Goal: Use online tool/utility: Utilize a website feature to perform a specific function

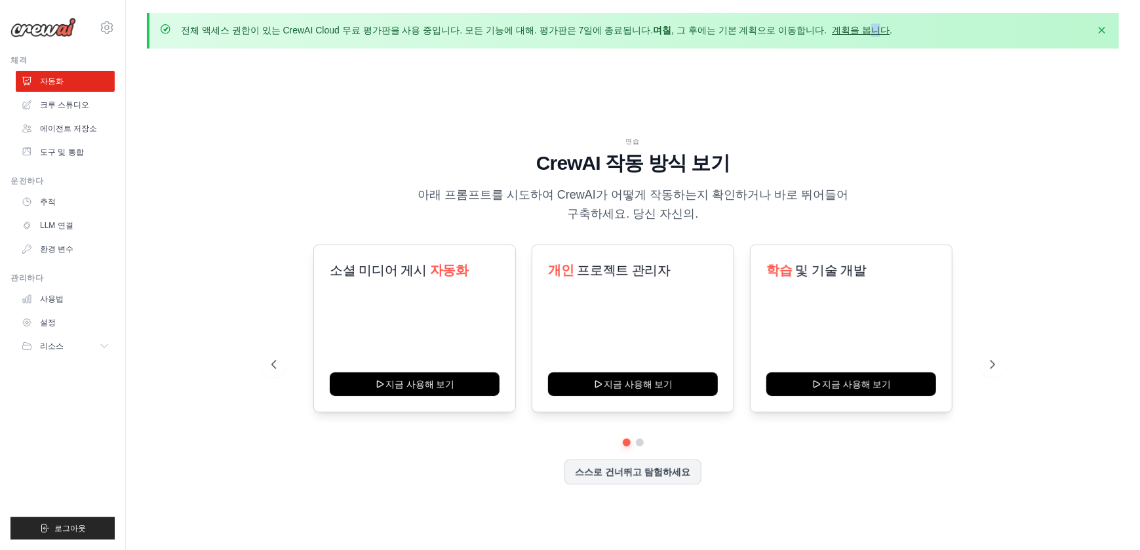
drag, startPoint x: 838, startPoint y: 37, endPoint x: 837, endPoint y: 30, distance: 8.0
click at [837, 30] on div "전체 액세스 권한이 있는 CrewAI Cloud 무료 평가판을 사용 중입니다. 모든 기능에 대해. 평가판은 7일에 종료됩니다. 며칠 , 그 후…" at bounding box center [633, 30] width 972 height 35
click at [837, 30] on link "계획을 봅니다" at bounding box center [862, 30] width 58 height 10
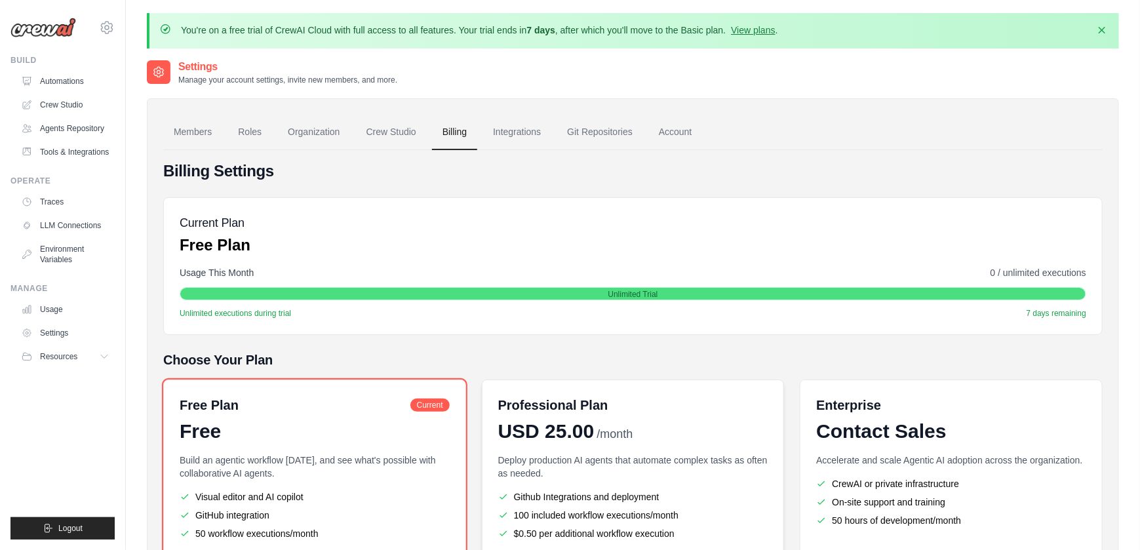
scroll to position [135, 0]
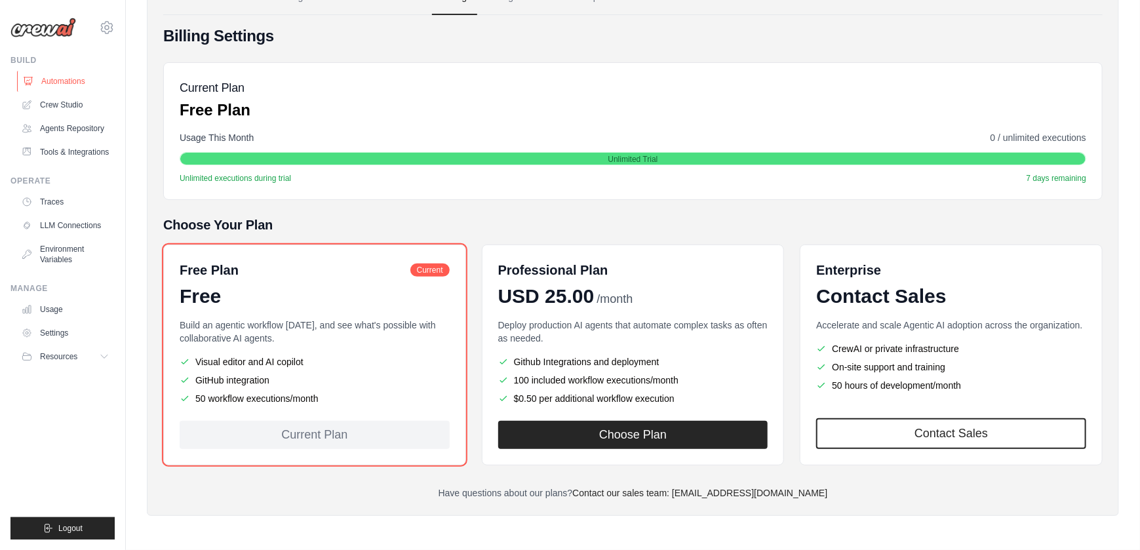
click at [79, 77] on link "Automations" at bounding box center [66, 81] width 99 height 21
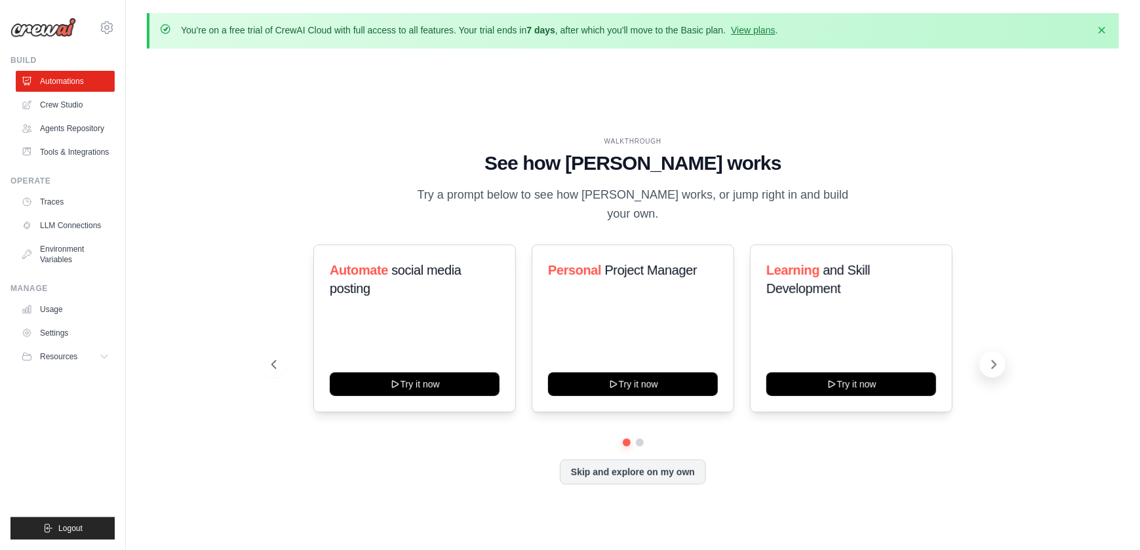
click at [993, 367] on icon at bounding box center [994, 365] width 4 height 8
click at [68, 106] on link "Crew Studio" at bounding box center [66, 104] width 99 height 21
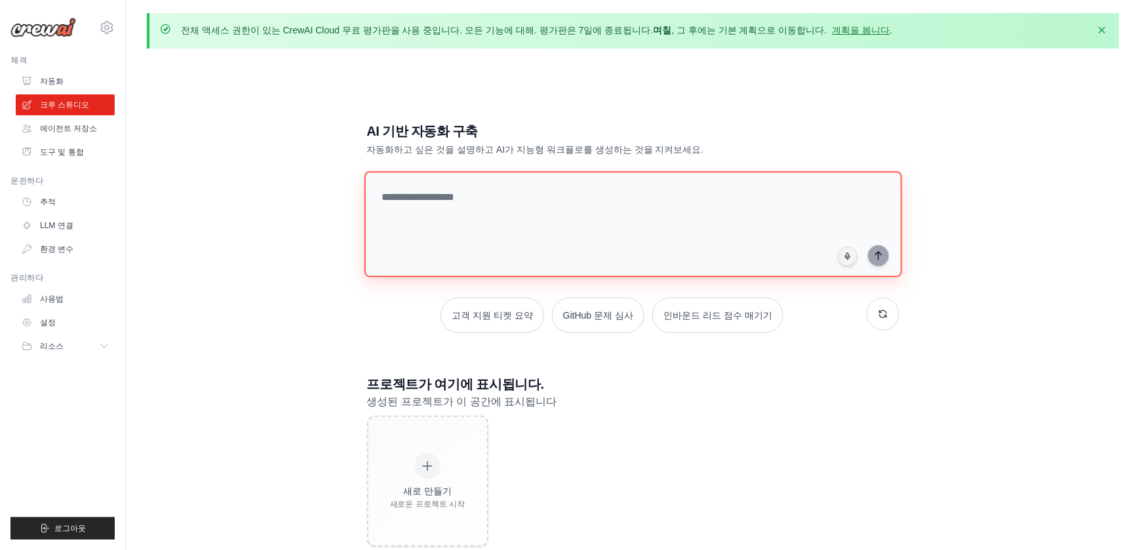
click at [542, 204] on textarea at bounding box center [633, 224] width 538 height 106
type textarea "*"
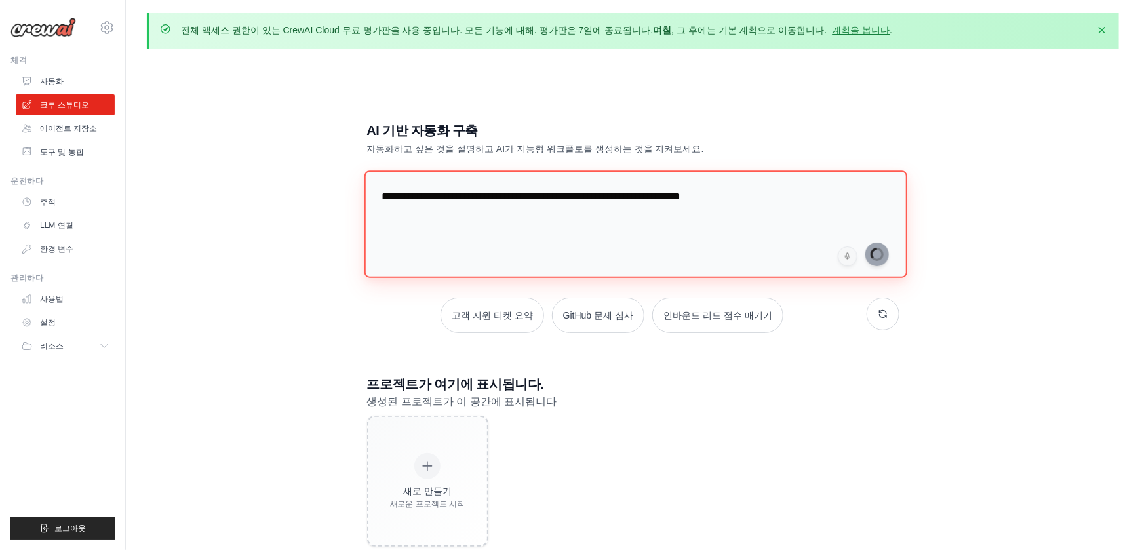
type textarea "**********"
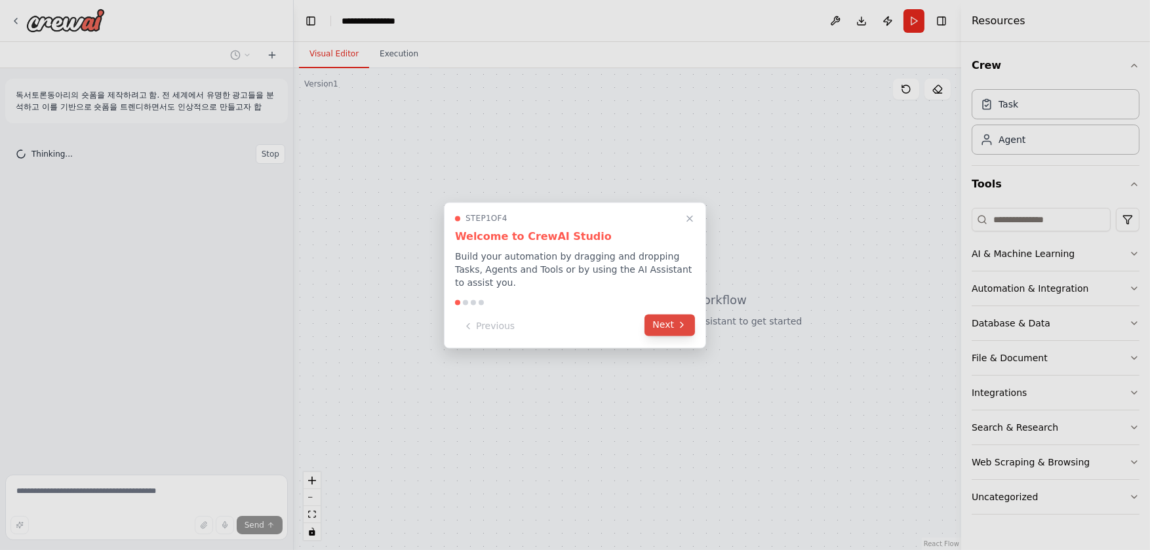
click at [682, 327] on icon at bounding box center [682, 325] width 10 height 10
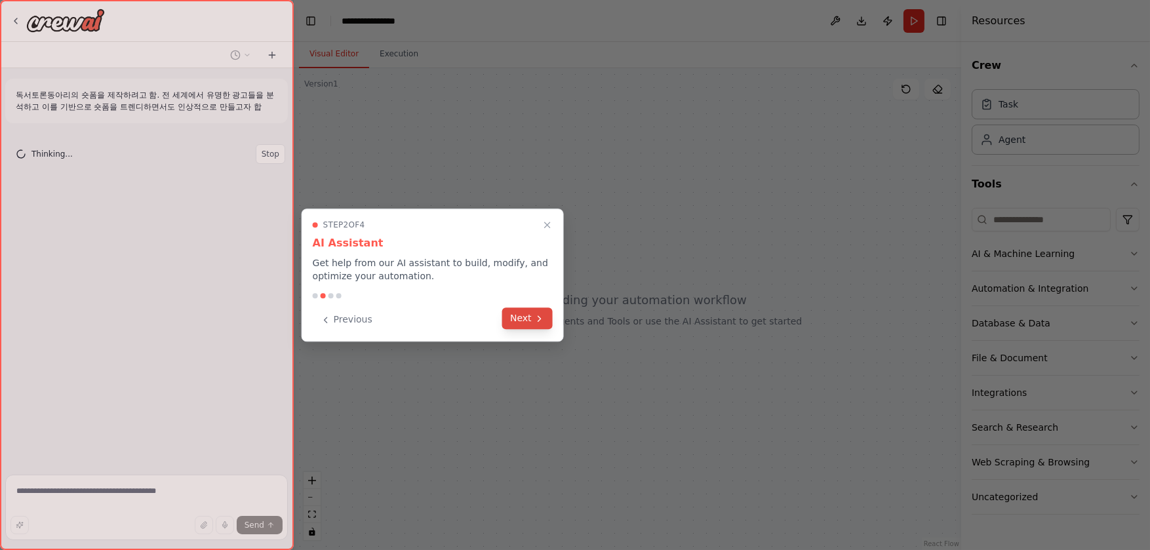
click at [547, 318] on button "Next" at bounding box center [527, 318] width 50 height 22
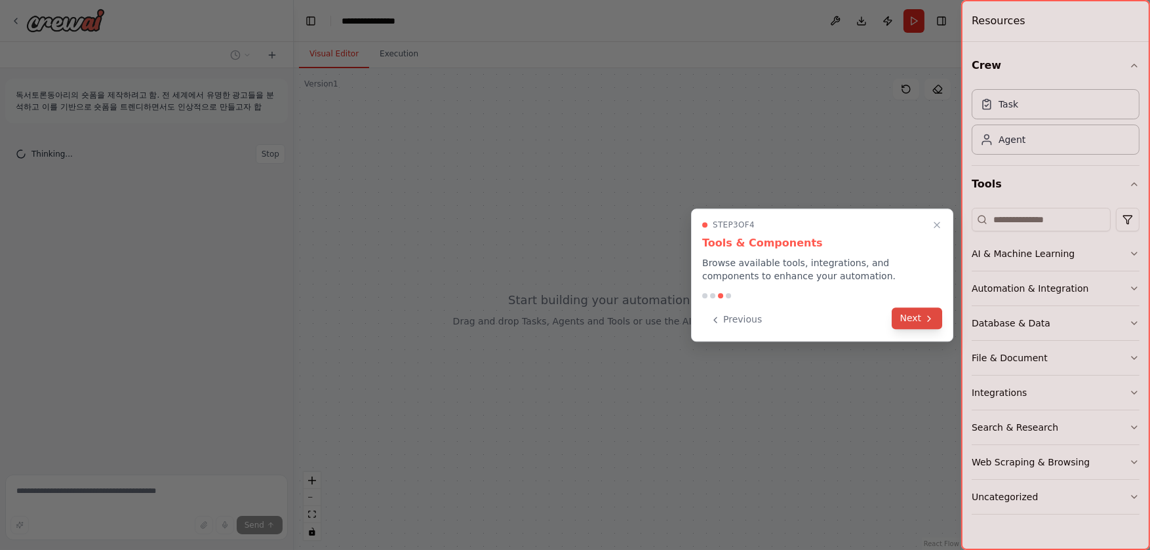
click at [924, 323] on icon at bounding box center [929, 318] width 10 height 10
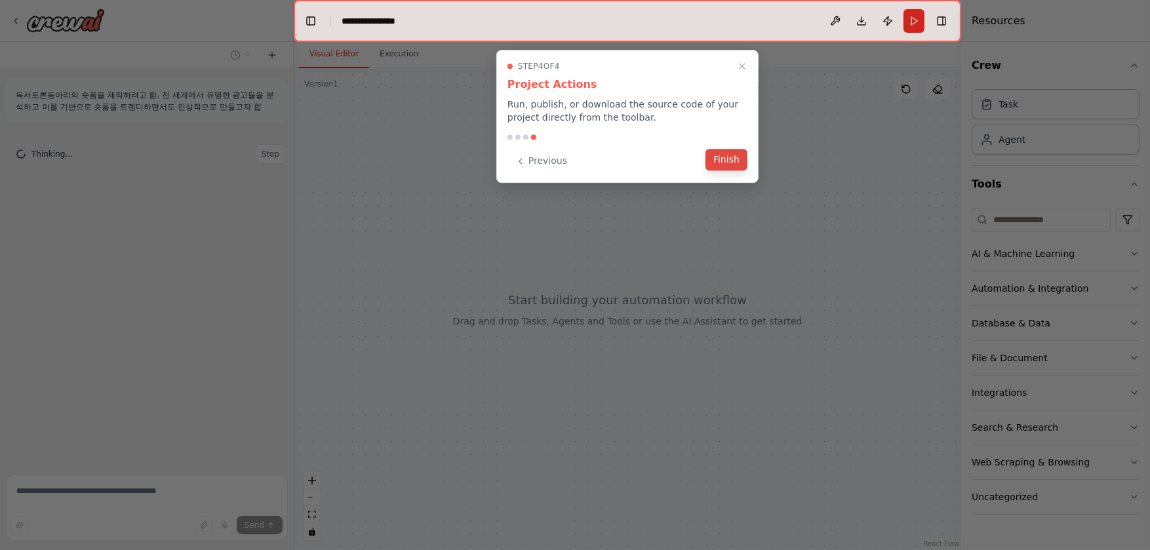
click at [716, 157] on button "Finish" at bounding box center [726, 160] width 42 height 22
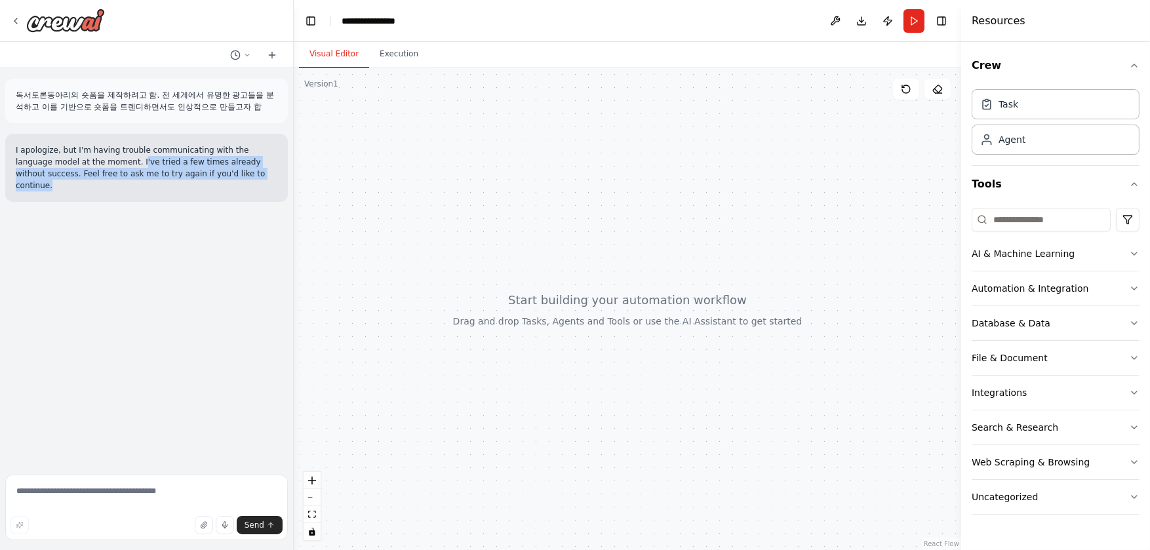
drag, startPoint x: 100, startPoint y: 159, endPoint x: 235, endPoint y: 169, distance: 135.4
click at [235, 169] on p "I apologize, but I'm having trouble communicating with the language model at th…" at bounding box center [147, 167] width 262 height 47
drag, startPoint x: 235, startPoint y: 169, endPoint x: 214, endPoint y: 164, distance: 21.6
click at [214, 164] on p "I apologize, but I'm having trouble communicating with the language model at th…" at bounding box center [147, 167] width 262 height 47
click at [309, 187] on div at bounding box center [627, 309] width 667 height 482
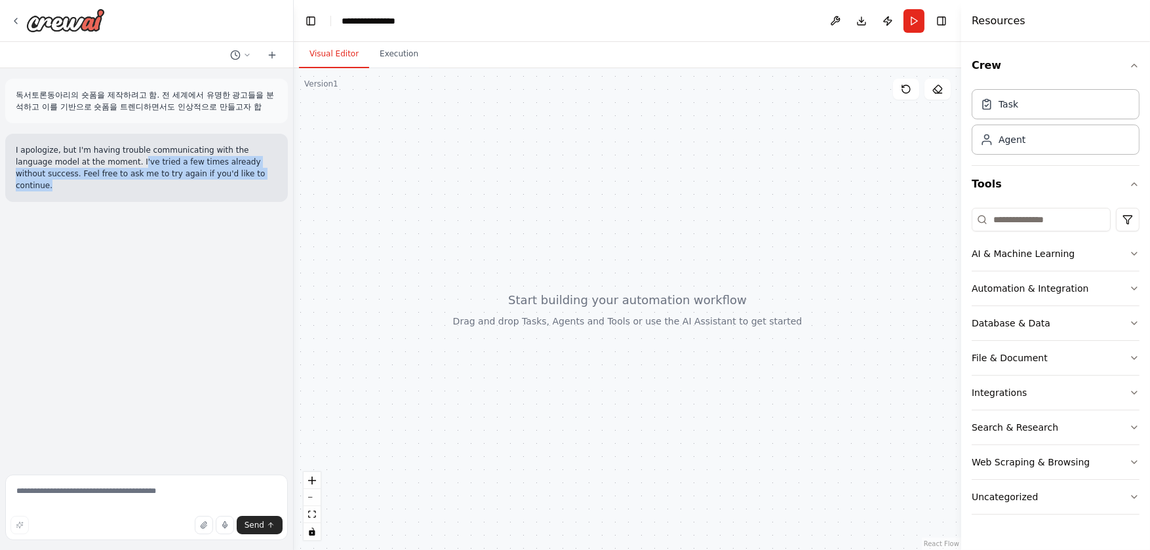
click at [170, 267] on div "독서토론동아리의 숏폼을 제작하려고 함. 전 세계에서 유명한 광고들을 분석하고 이를 기반으로 숏폼을 트렌디하면서도 인상적으로 만들고자 합 I a…" at bounding box center [146, 268] width 293 height 401
click at [164, 148] on p "I apologize, but I'm having trouble communicating with the language model at th…" at bounding box center [147, 167] width 262 height 47
click at [403, 230] on div at bounding box center [627, 309] width 667 height 482
